Goal: Task Accomplishment & Management: Use online tool/utility

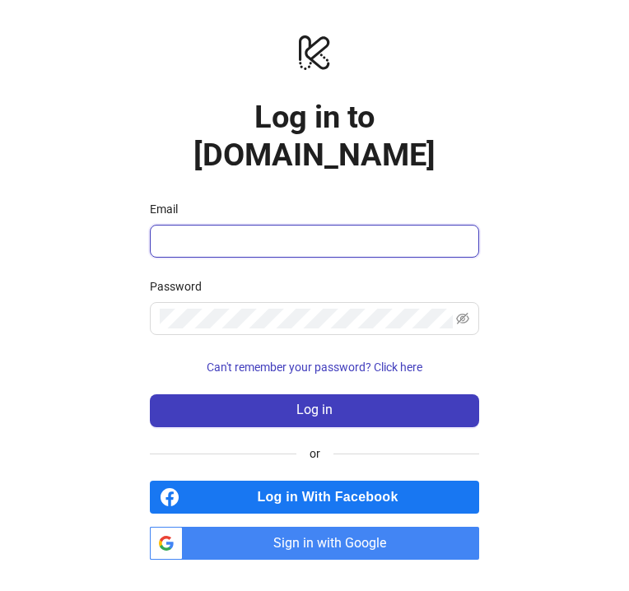
click at [373, 231] on input "Email" at bounding box center [313, 241] width 306 height 20
click at [371, 231] on input "Email" at bounding box center [313, 241] width 306 height 20
type input "**********"
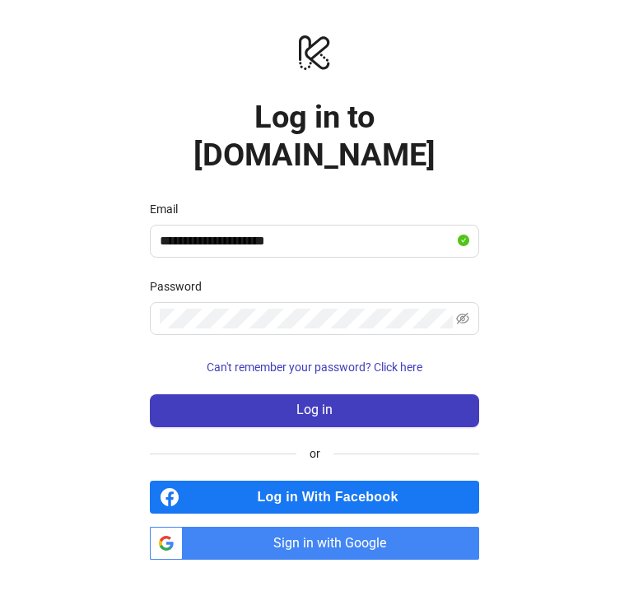
click at [380, 536] on span "Sign in with Google" at bounding box center [334, 543] width 290 height 33
click at [337, 530] on span "Sign in with Google" at bounding box center [334, 543] width 290 height 33
click at [291, 324] on form "Email Password Can't remember your password? Click here Log in" at bounding box center [314, 313] width 329 height 227
click at [353, 529] on span "Sign in with Google" at bounding box center [334, 543] width 290 height 33
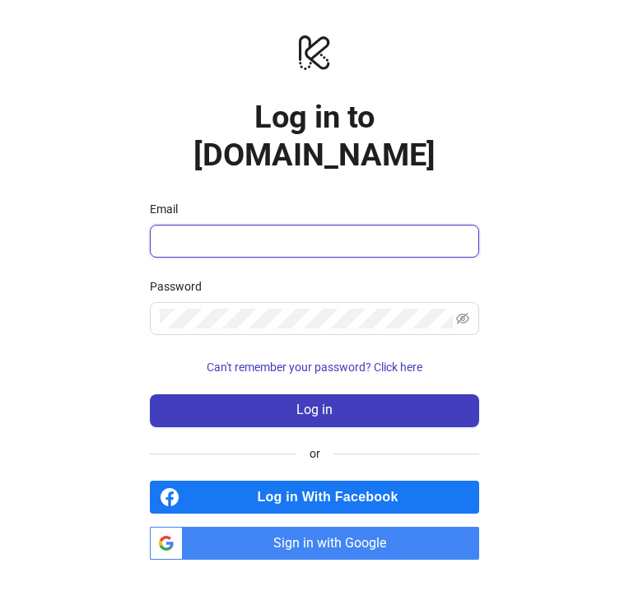
click at [393, 231] on input "Email" at bounding box center [313, 241] width 306 height 20
